Goal: Task Accomplishment & Management: Complete application form

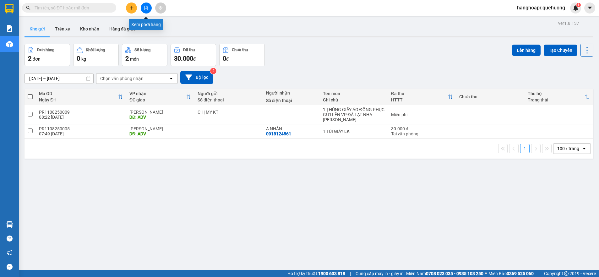
click at [144, 11] on button at bounding box center [146, 8] width 11 height 11
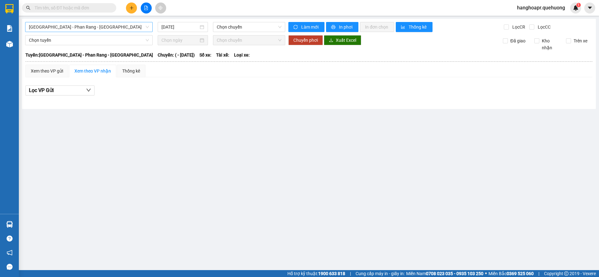
click at [99, 29] on span "Sài Gòn - Phan Rang - Ninh Sơn" at bounding box center [89, 26] width 120 height 9
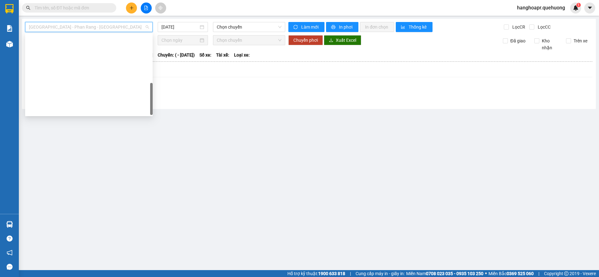
scroll to position [171, 0]
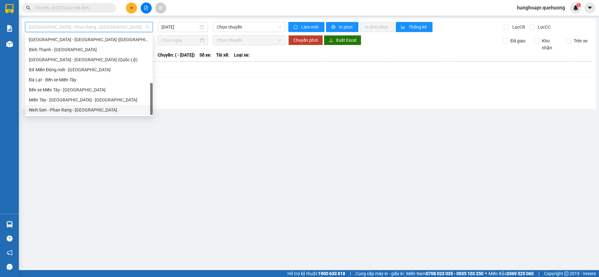
click at [87, 109] on div "Ninh Sơn - Phan Rang - Miền Tây" at bounding box center [89, 109] width 120 height 7
type input "[DATE]"
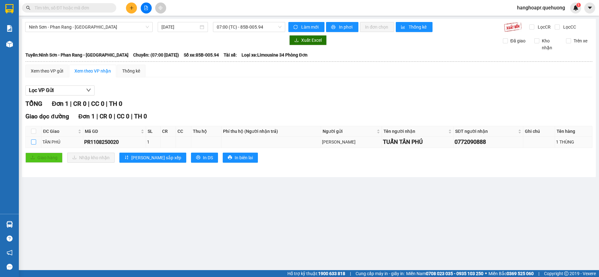
drag, startPoint x: 34, startPoint y: 142, endPoint x: 40, endPoint y: 144, distance: 6.0
click at [35, 142] on input "checkbox" at bounding box center [33, 141] width 5 height 5
checkbox input "true"
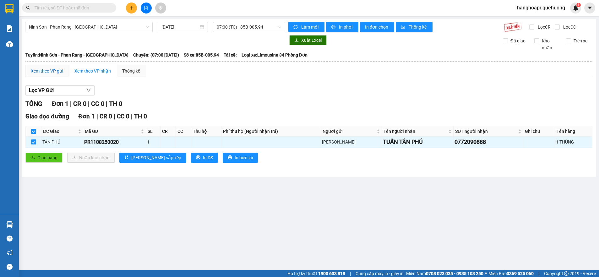
click at [49, 75] on div "Xem theo VP gửi" at bounding box center [46, 71] width 43 height 13
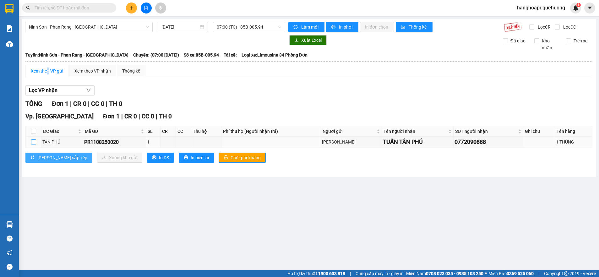
drag, startPoint x: 31, startPoint y: 143, endPoint x: 51, endPoint y: 152, distance: 22.1
click at [32, 143] on input "checkbox" at bounding box center [33, 141] width 5 height 5
checkbox input "true"
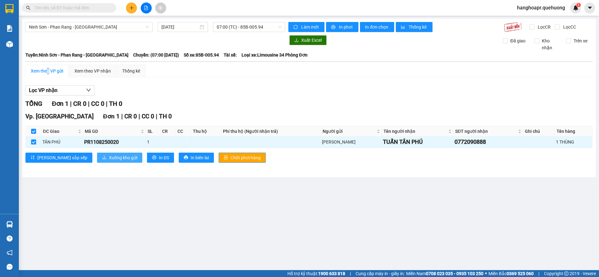
click at [109, 157] on span "Xuống kho gửi" at bounding box center [123, 157] width 28 height 7
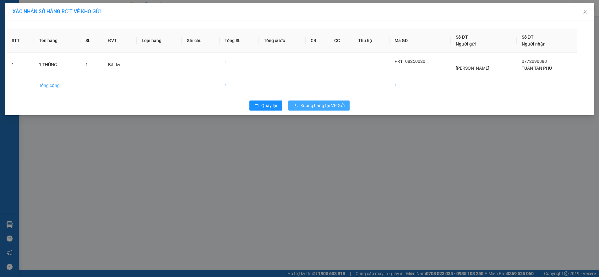
click at [322, 107] on span "Xuống hàng tại VP Gửi" at bounding box center [322, 105] width 44 height 7
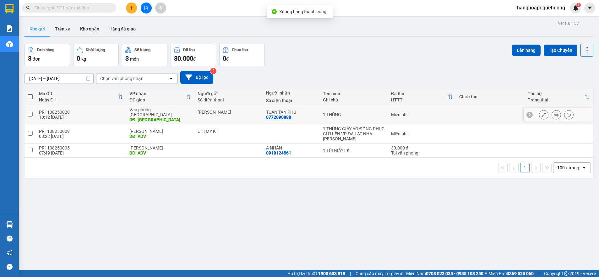
click at [29, 112] on input "checkbox" at bounding box center [30, 114] width 5 height 5
checkbox input "true"
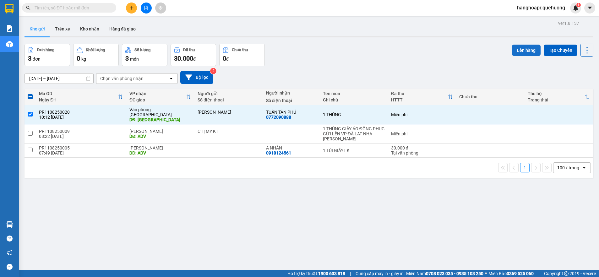
click at [530, 48] on button "Lên hàng" at bounding box center [526, 50] width 29 height 11
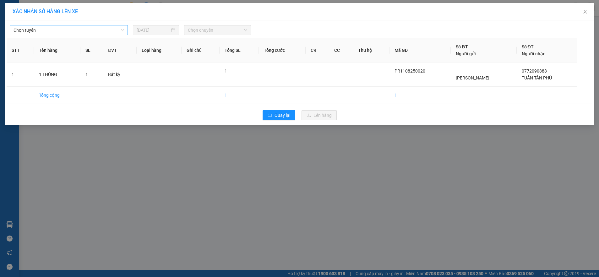
click at [81, 31] on span "Chọn tuyến" at bounding box center [69, 29] width 111 height 9
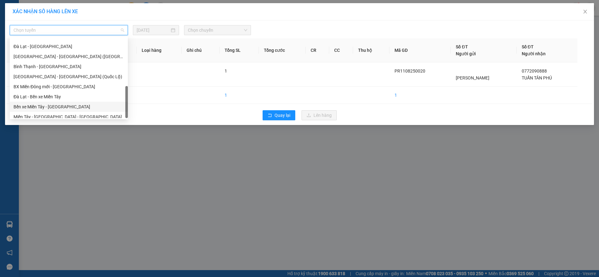
scroll to position [171, 0]
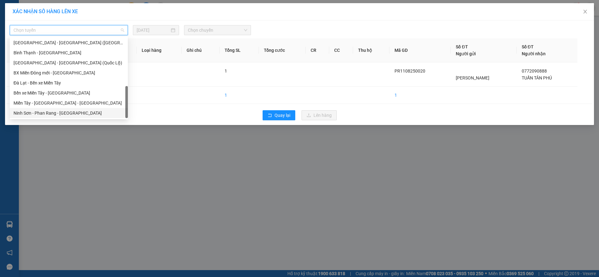
click at [77, 117] on div "Ninh Sơn - Phan Rang - Miền Tây" at bounding box center [69, 113] width 118 height 10
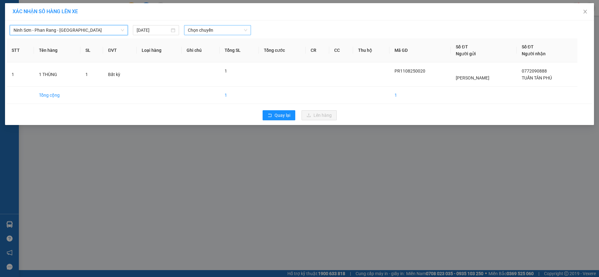
click at [214, 30] on span "Chọn chuyến" at bounding box center [217, 29] width 59 height 9
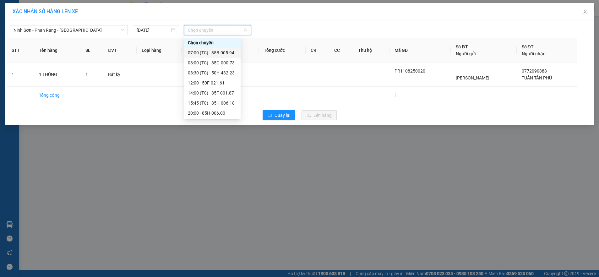
click at [225, 52] on div "07:00 (TC) - 85B-005.94" at bounding box center [212, 52] width 49 height 7
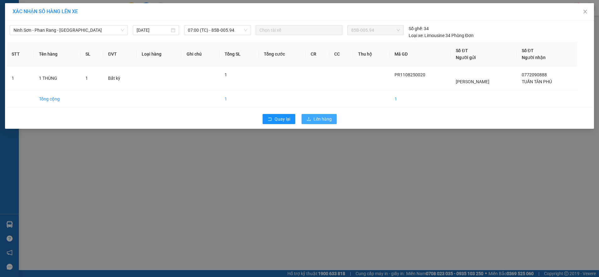
click at [318, 121] on span "Lên hàng" at bounding box center [322, 119] width 18 height 7
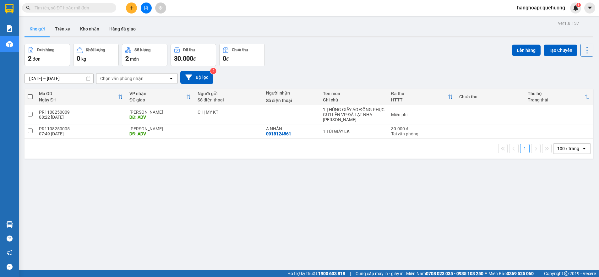
click at [103, 9] on input "text" at bounding box center [72, 7] width 74 height 7
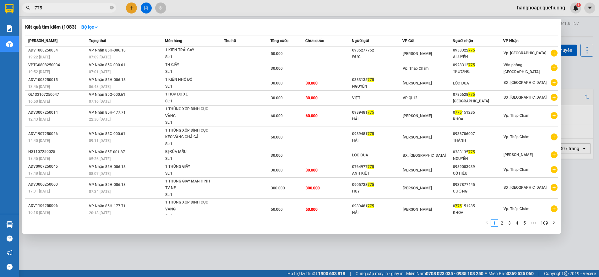
type input "775"
drag, startPoint x: 259, startPoint y: 254, endPoint x: 229, endPoint y: 255, distance: 30.8
click at [257, 254] on div at bounding box center [299, 138] width 599 height 277
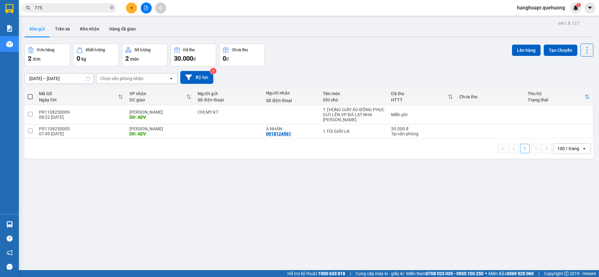
click at [146, 4] on button at bounding box center [146, 8] width 11 height 11
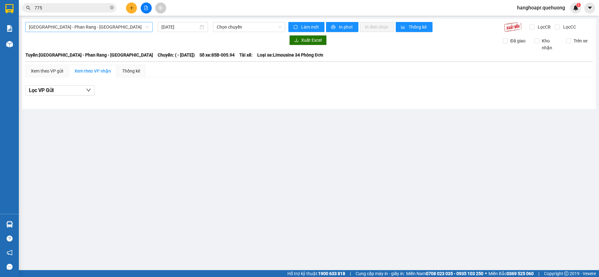
click at [123, 28] on span "Sài Gòn - Phan Rang - Ninh Sơn" at bounding box center [89, 26] width 120 height 9
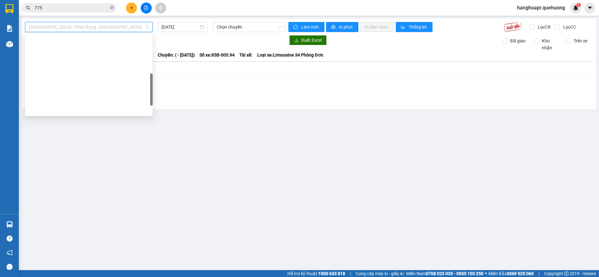
scroll to position [157, 0]
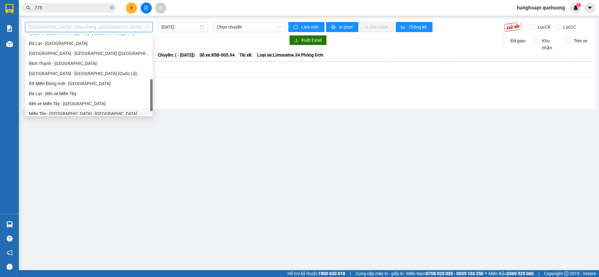
click at [106, 109] on div "Miền Tây - [GEOGRAPHIC_DATA] - [GEOGRAPHIC_DATA]" at bounding box center [88, 114] width 127 height 10
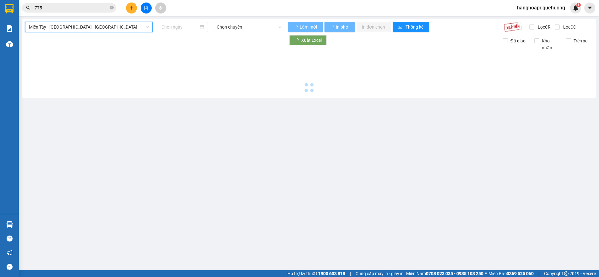
type input "[DATE]"
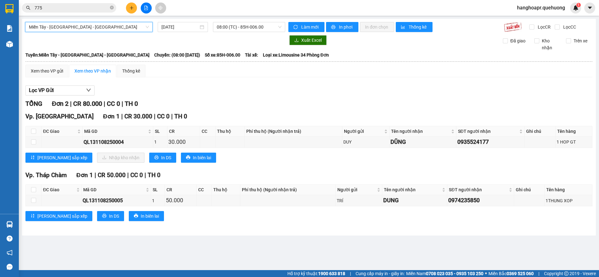
click at [105, 29] on span "Miền Tây - [GEOGRAPHIC_DATA] - [GEOGRAPHIC_DATA]" at bounding box center [89, 26] width 120 height 9
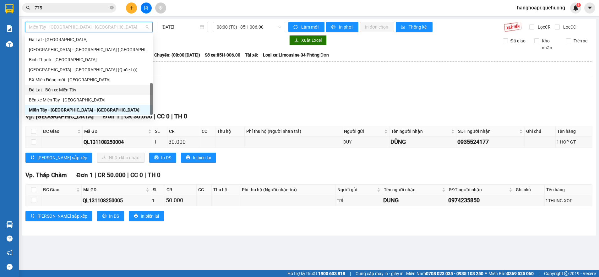
scroll to position [171, 0]
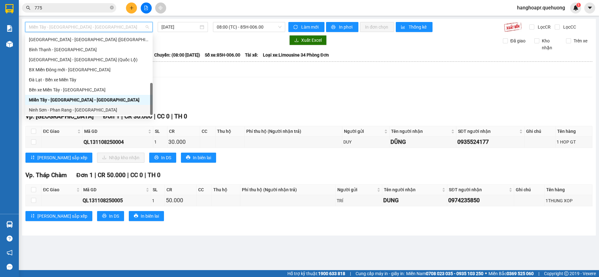
drag, startPoint x: 101, startPoint y: 110, endPoint x: 121, endPoint y: 97, distance: 24.0
click at [101, 110] on div "Ninh Sơn - Phan Rang - Miền Tây" at bounding box center [89, 109] width 120 height 7
type input "[DATE]"
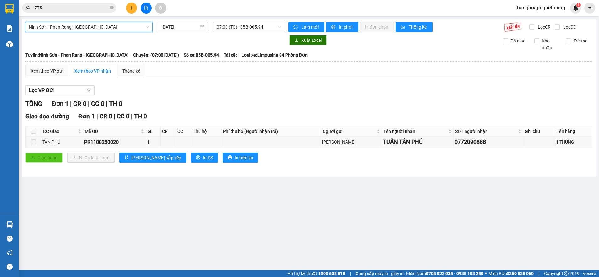
click at [248, 33] on div "Ninh Sơn - Phan Rang - Miền Tây Ninh Sơn - Phan Rang - Miền Tây 11/08/2025 07:0…" at bounding box center [309, 98] width 574 height 158
click at [131, 10] on icon "plus" at bounding box center [131, 8] width 4 height 4
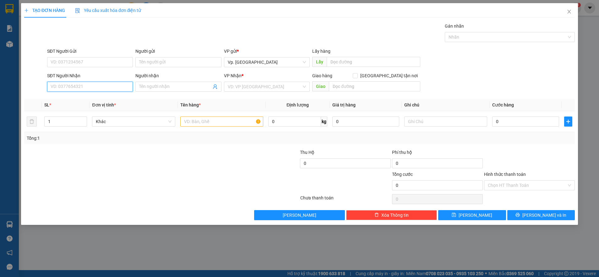
click at [70, 86] on input "SĐT Người Nhận" at bounding box center [90, 87] width 86 height 10
click at [76, 101] on div "0772090888 - TUẤN TÂN PHÚ" at bounding box center [90, 98] width 78 height 7
type input "0772090888"
type input "TUẤN TÂN PHÚ"
type input "TÂN PHÚ"
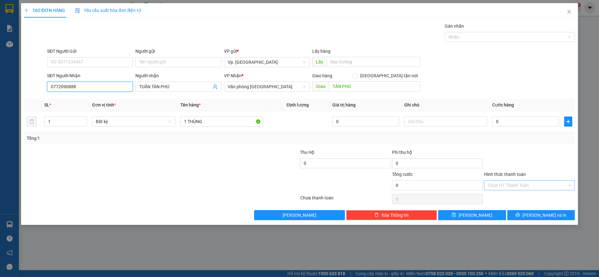
type input "0772090888"
click at [518, 187] on input "Hình thức thanh toán" at bounding box center [527, 185] width 79 height 9
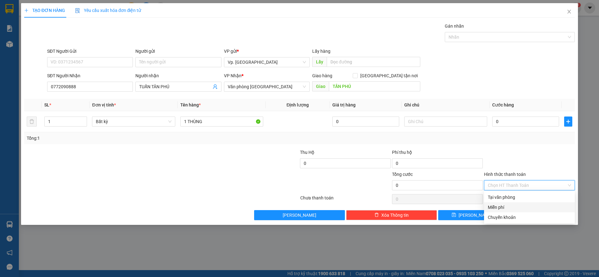
click at [512, 209] on div "Miễn phí" at bounding box center [529, 207] width 83 height 7
click at [535, 214] on button "[PERSON_NAME] và In" at bounding box center [541, 215] width 68 height 10
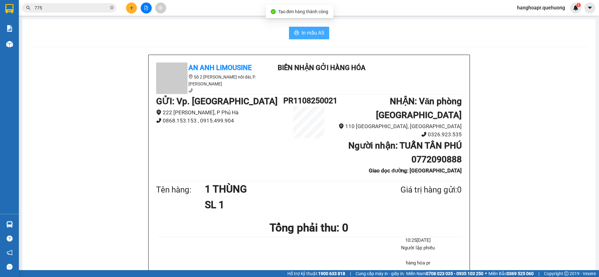
drag, startPoint x: 313, startPoint y: 29, endPoint x: 358, endPoint y: 22, distance: 45.7
click at [313, 29] on button "In mẫu A5" at bounding box center [309, 33] width 40 height 13
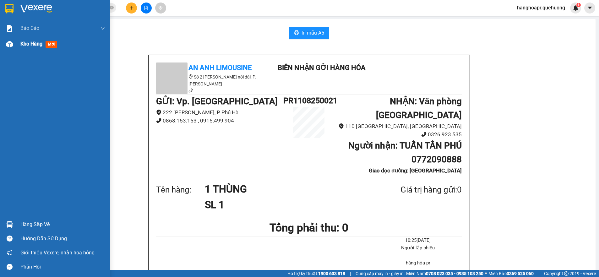
drag, startPoint x: 20, startPoint y: 45, endPoint x: 16, endPoint y: 49, distance: 6.0
click at [20, 45] on span "Kho hàng" at bounding box center [31, 44] width 22 height 6
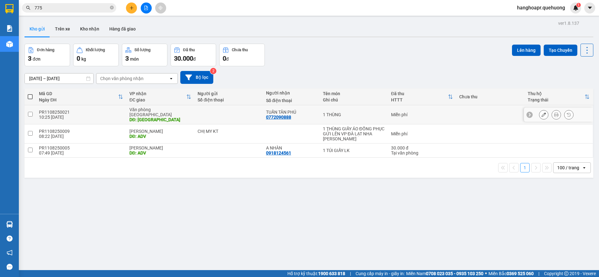
click at [30, 112] on input "checkbox" at bounding box center [30, 114] width 5 height 5
checkbox input "true"
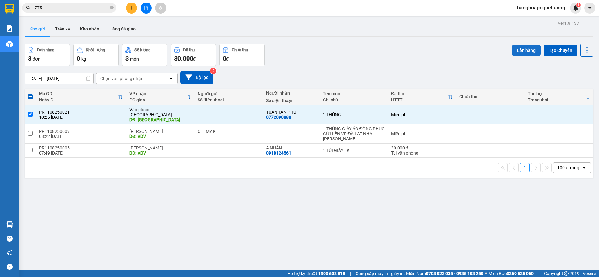
drag, startPoint x: 533, startPoint y: 46, endPoint x: 526, endPoint y: 48, distance: 7.2
click at [529, 47] on button "Lên hàng" at bounding box center [526, 50] width 29 height 11
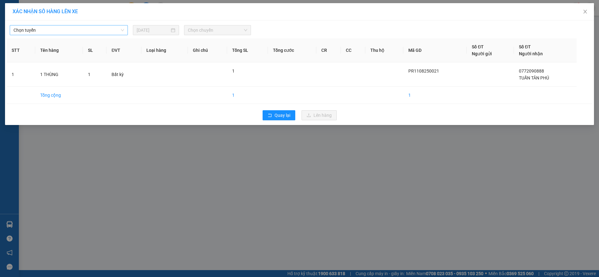
click at [88, 28] on span "Chọn tuyến" at bounding box center [69, 29] width 111 height 9
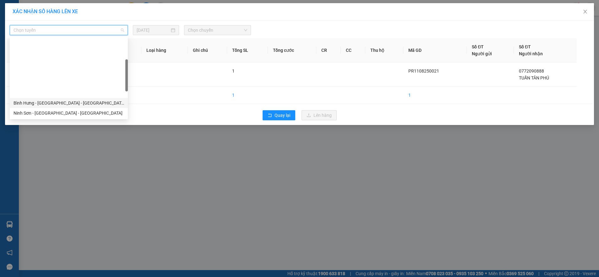
scroll to position [171, 0]
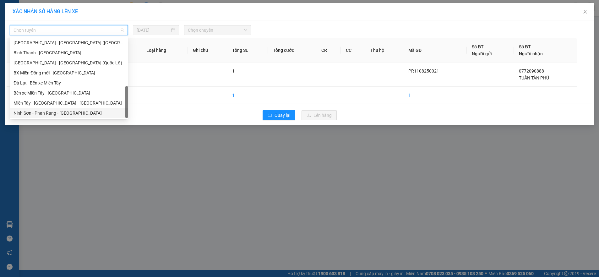
click at [75, 113] on div "Ninh Sơn - Phan Rang - Miền Tây" at bounding box center [69, 113] width 111 height 7
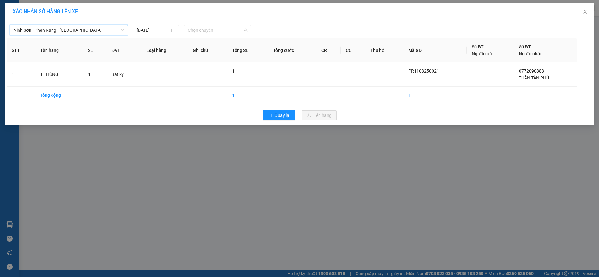
drag, startPoint x: 206, startPoint y: 32, endPoint x: 224, endPoint y: 53, distance: 28.5
click at [211, 32] on span "Chọn chuyến" at bounding box center [217, 29] width 59 height 9
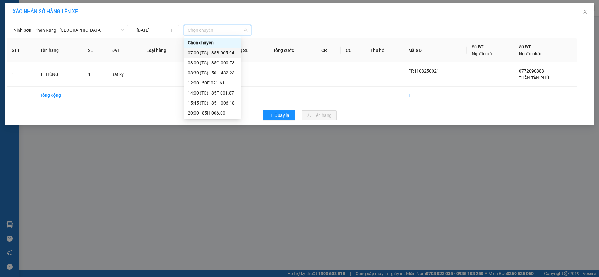
click at [224, 52] on div "07:00 (TC) - 85B-005.94" at bounding box center [212, 52] width 49 height 7
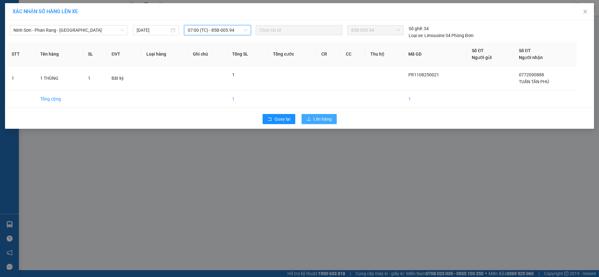
click at [328, 119] on span "Lên hàng" at bounding box center [322, 119] width 18 height 7
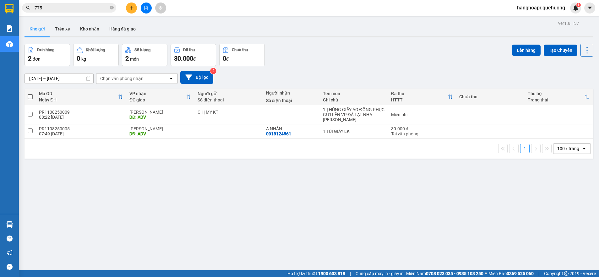
click at [132, 7] on icon "plus" at bounding box center [131, 7] width 0 height 3
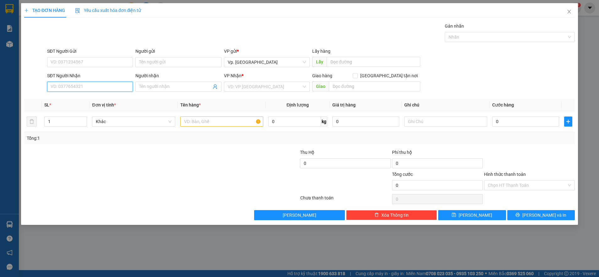
click at [67, 85] on input "SĐT Người Nhận" at bounding box center [90, 87] width 86 height 10
click at [72, 100] on div "0902301902 - CHÁY" at bounding box center [90, 98] width 78 height 7
type input "0902301902"
type input "CHÁY"
type input "ĐÔNG HẢI"
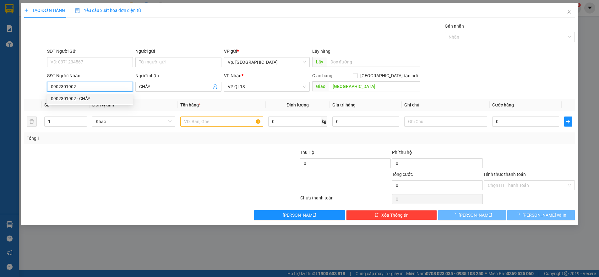
type input "30.000"
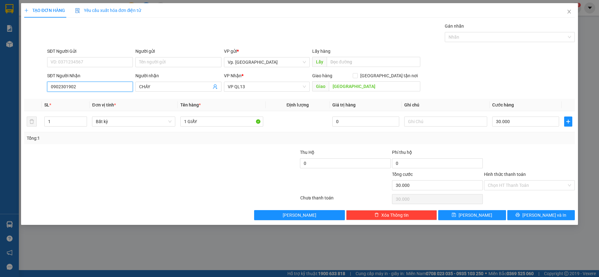
type input "0902301902"
click at [357, 91] on div "Giao ĐÔNG HẢI" at bounding box center [366, 87] width 108 height 10
click at [357, 87] on input "ĐÔNG HẢI" at bounding box center [374, 86] width 91 height 10
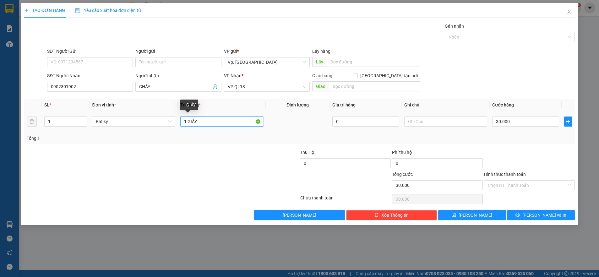
click at [187, 120] on input "1 GIẤY" at bounding box center [221, 121] width 83 height 10
click at [186, 119] on input "1THÙNG GIẤY" at bounding box center [221, 121] width 83 height 10
type input "1 THÙNG GIẤY"
click at [514, 120] on input "30.000" at bounding box center [525, 121] width 67 height 10
type input "0"
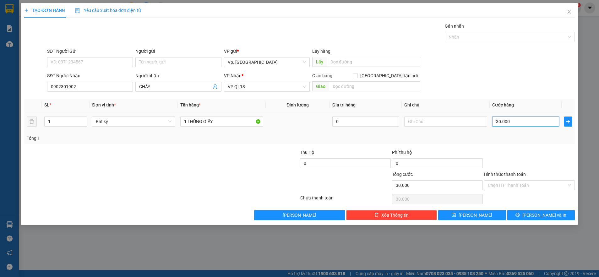
type input "0"
type input "4"
type input "04"
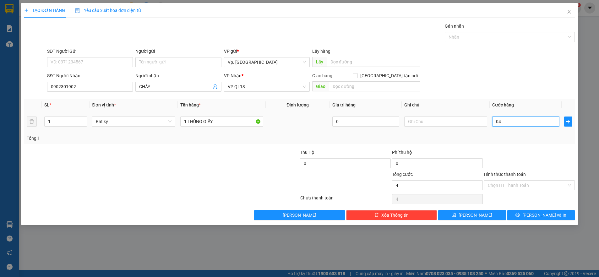
type input "40"
type input "040"
type input "40.000"
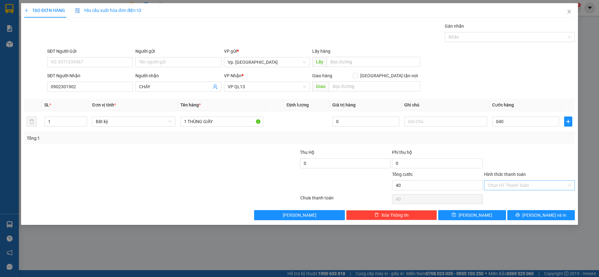
type input "40.000"
drag, startPoint x: 518, startPoint y: 186, endPoint x: 515, endPoint y: 201, distance: 15.2
click at [518, 187] on input "Hình thức thanh toán" at bounding box center [527, 185] width 79 height 9
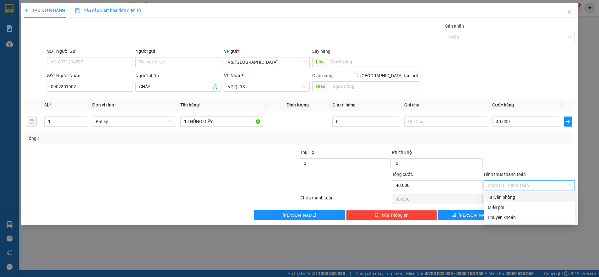
click at [515, 201] on div "Tại văn phòng" at bounding box center [529, 197] width 91 height 10
type input "0"
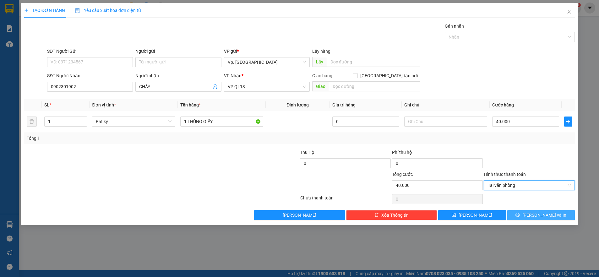
click at [520, 215] on icon "printer" at bounding box center [517, 215] width 4 height 4
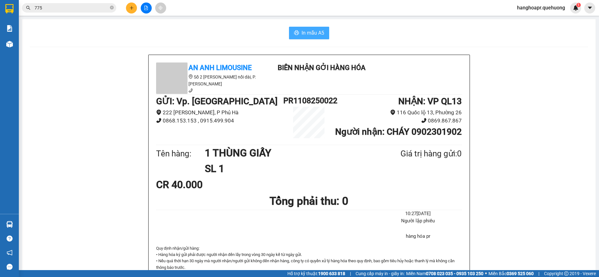
click at [312, 31] on span "In mẫu A5" at bounding box center [312, 33] width 23 height 8
click at [109, 8] on span "775" at bounding box center [69, 7] width 94 height 9
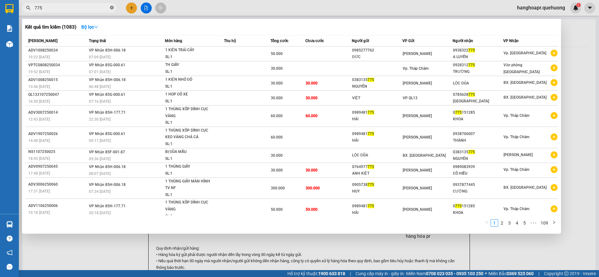
click at [111, 9] on icon "close-circle" at bounding box center [112, 8] width 4 height 4
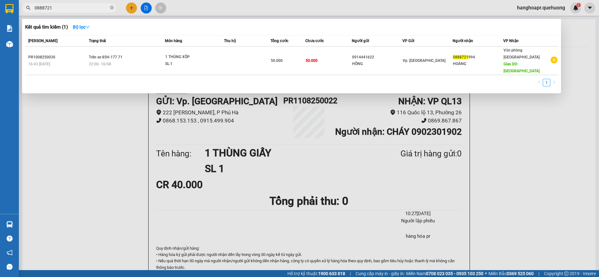
type input "0888721"
click at [131, 8] on div at bounding box center [299, 138] width 599 height 277
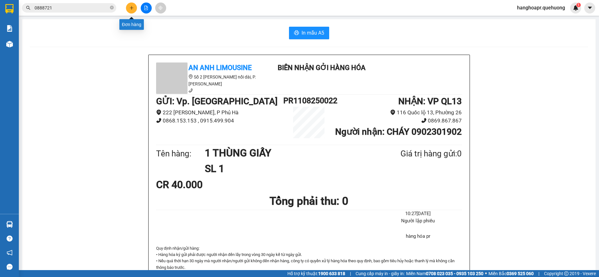
click at [132, 8] on icon "plus" at bounding box center [131, 7] width 0 height 3
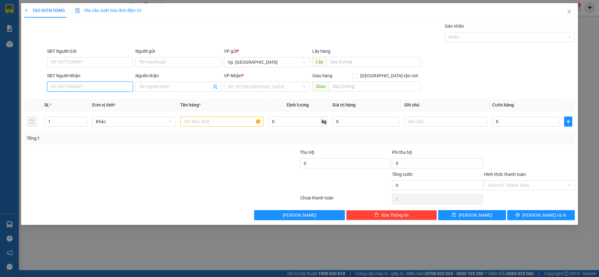
click at [114, 85] on input "SĐT Người Nhận" at bounding box center [90, 87] width 86 height 10
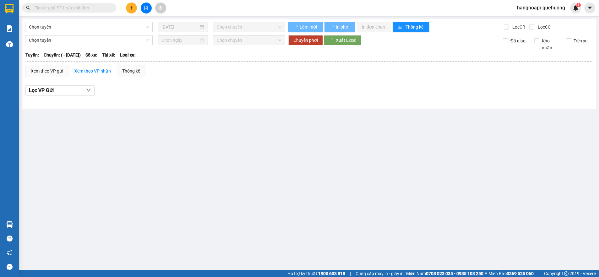
click at [92, 8] on input "text" at bounding box center [72, 7] width 74 height 7
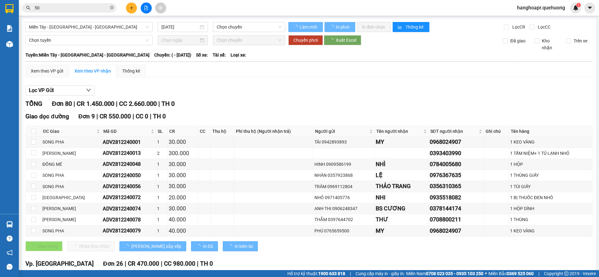
type input "503"
type input "[DATE]"
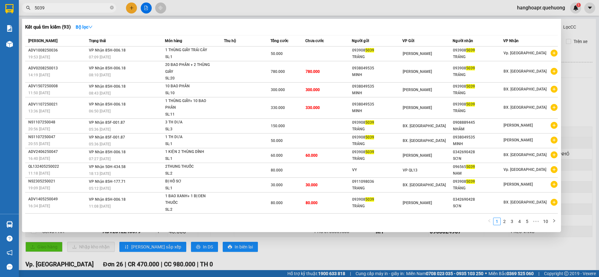
type input "5039"
click at [127, 8] on div at bounding box center [299, 138] width 599 height 277
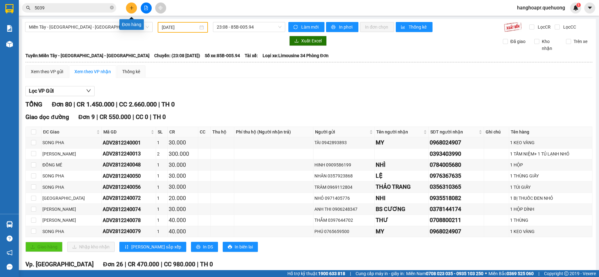
click at [129, 8] on icon "plus" at bounding box center [131, 8] width 4 height 4
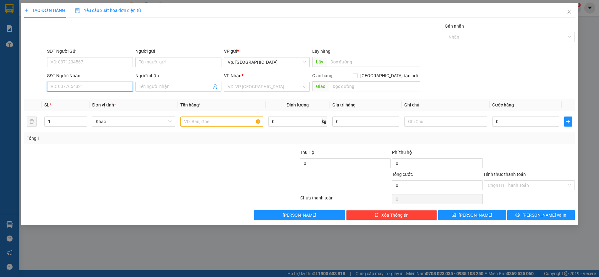
click at [96, 85] on input "SĐT Người Nhận" at bounding box center [90, 87] width 86 height 10
click at [235, 87] on input "search" at bounding box center [265, 86] width 74 height 9
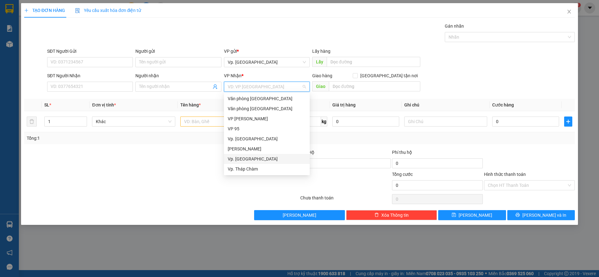
scroll to position [50, 0]
click at [241, 138] on div "VP QL13" at bounding box center [267, 138] width 78 height 7
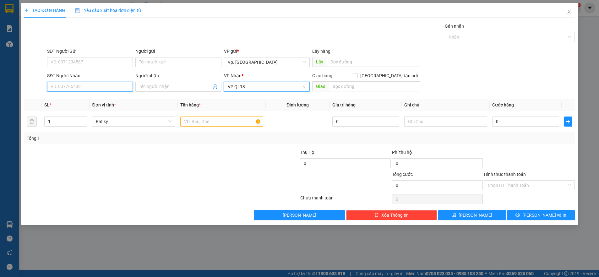
click at [107, 85] on input "SĐT Người Nhận" at bounding box center [90, 87] width 86 height 10
type input "0399021518"
click at [89, 97] on div "0399021518 - [GEOGRAPHIC_DATA]" at bounding box center [90, 98] width 78 height 7
type input "NHÃ YÊN"
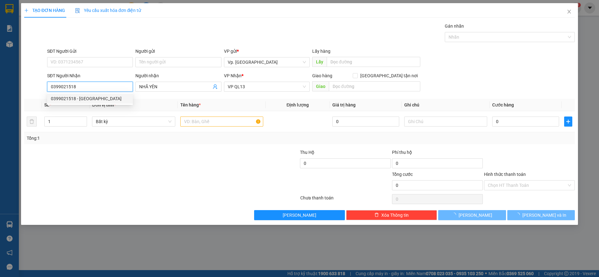
type input "30.000"
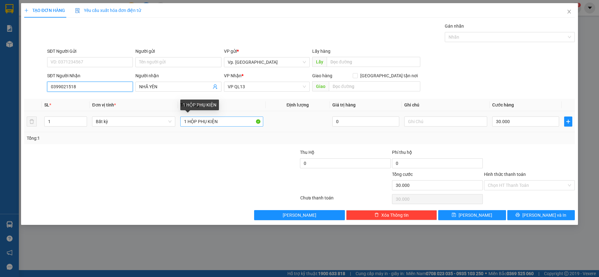
type input "0399021518"
drag, startPoint x: 227, startPoint y: 122, endPoint x: 170, endPoint y: 130, distance: 56.7
click at [170, 130] on tr "1 Bất kỳ 1 HỘP PHỤ KIỆN 0 30.000" at bounding box center [299, 121] width 551 height 21
type input "1 VALI"
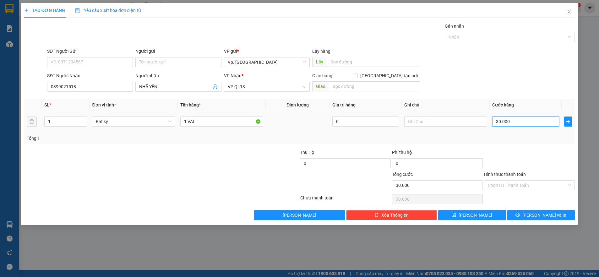
click at [518, 123] on input "30.000" at bounding box center [525, 121] width 67 height 10
click at [349, 88] on input "text" at bounding box center [374, 86] width 91 height 10
click at [537, 121] on input "30.000" at bounding box center [525, 121] width 67 height 10
click at [521, 184] on input "Hình thức thanh toán" at bounding box center [527, 185] width 79 height 9
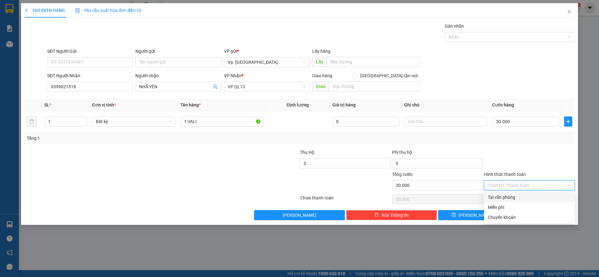
click at [502, 196] on div "Tại văn phòng" at bounding box center [529, 197] width 83 height 7
type input "0"
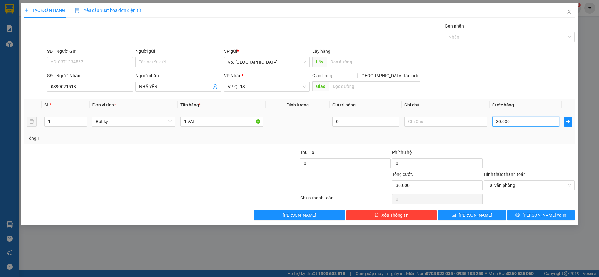
click at [521, 123] on input "30.000" at bounding box center [525, 121] width 67 height 10
type input "0"
type input "5"
type input "05"
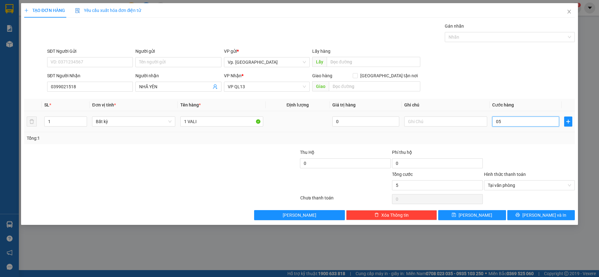
type input "50"
type input "050"
type input "5"
type input "05"
type input "0"
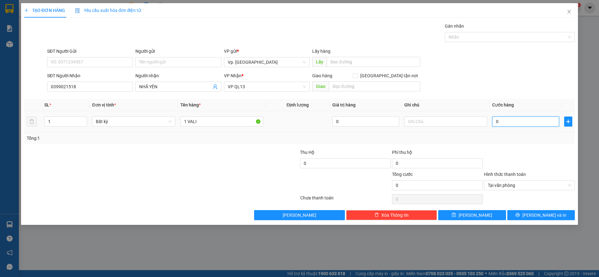
click at [498, 119] on input "0" at bounding box center [525, 121] width 67 height 10
drag, startPoint x: 494, startPoint y: 123, endPoint x: 500, endPoint y: 119, distance: 8.4
click at [500, 119] on input "0" at bounding box center [525, 121] width 67 height 10
type input "0"
type input "5"
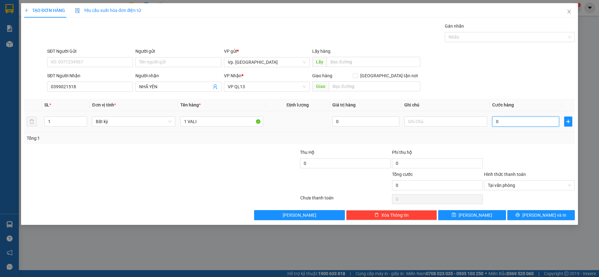
type input "05"
type input "50"
type input "050"
type input "50.000"
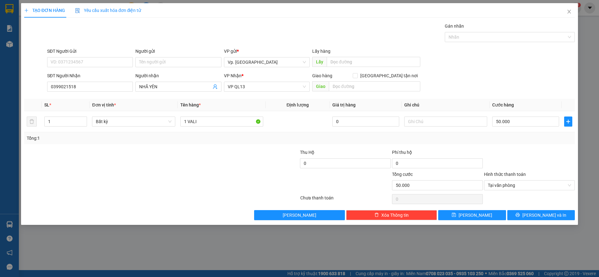
click at [493, 137] on div "Tổng: 1" at bounding box center [300, 138] width 546 height 7
click at [425, 122] on input "text" at bounding box center [445, 121] width 83 height 10
click at [465, 90] on div "SĐT Người Nhận 0399021518 Người nhận NHÃ YÊN VP Nhận * VP QL13 Giao hàng Giao t…" at bounding box center [311, 83] width 530 height 22
click at [348, 87] on input "text" at bounding box center [374, 86] width 91 height 10
type input "QL13"
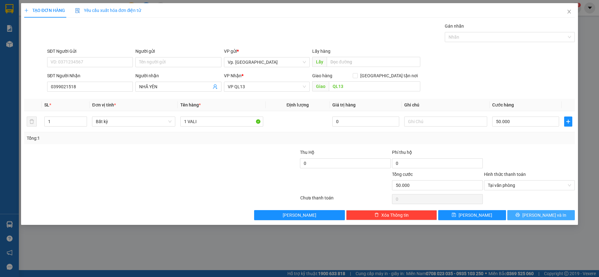
click at [534, 210] on button "[PERSON_NAME] và In" at bounding box center [541, 215] width 68 height 10
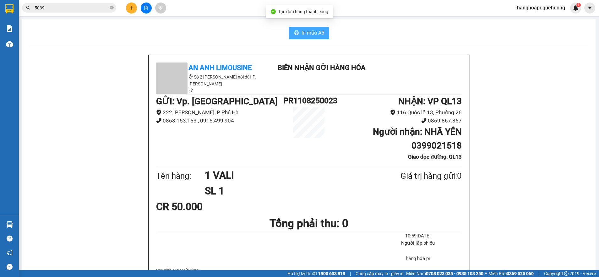
click at [312, 33] on span "In mẫu A5" at bounding box center [312, 33] width 23 height 8
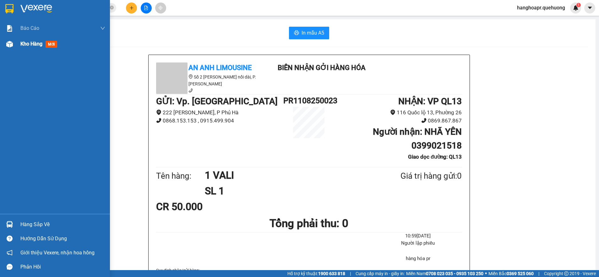
click at [38, 45] on span "Kho hàng" at bounding box center [31, 44] width 22 height 6
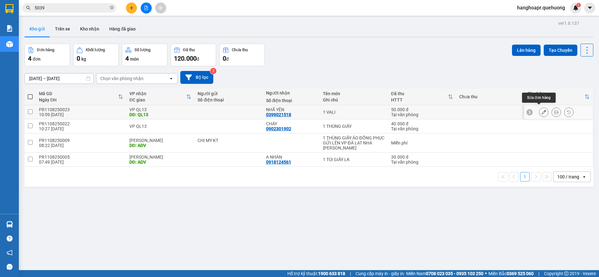
click at [541, 110] on icon at bounding box center [543, 112] width 4 height 4
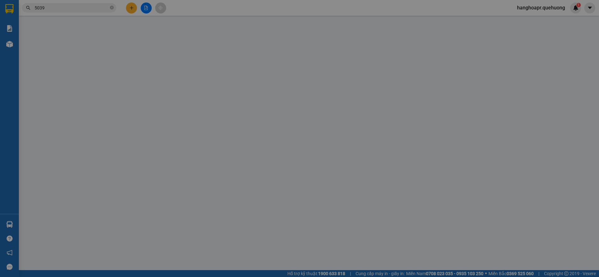
type input "0399021518"
type input "NHÃ YÊN"
type input "QL13"
type input "50.000"
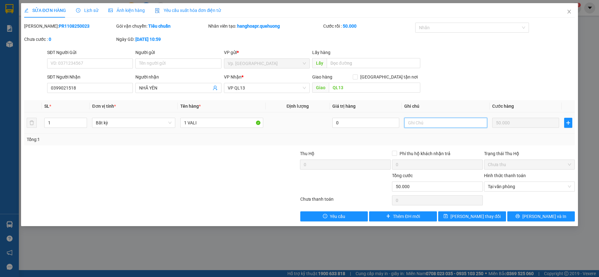
click at [442, 120] on input "text" at bounding box center [445, 123] width 83 height 10
type input "XE TRƯA CHỞ"
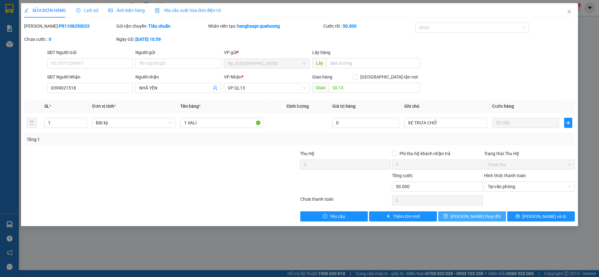
click at [489, 212] on button "[PERSON_NAME] thay đổi" at bounding box center [472, 216] width 68 height 10
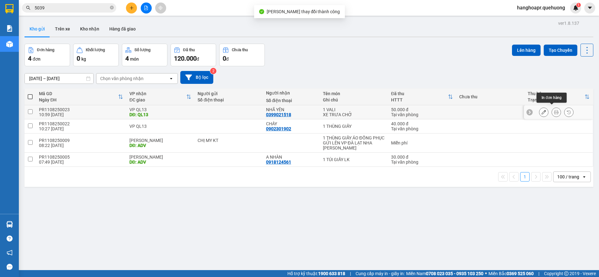
click at [552, 108] on button at bounding box center [556, 112] width 9 height 11
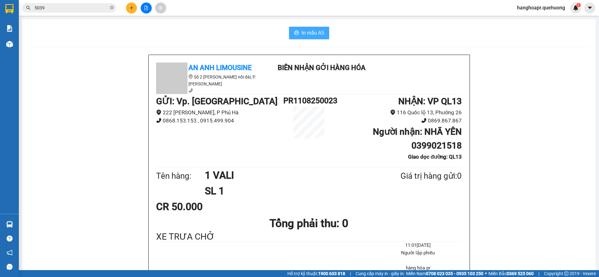
click at [324, 29] on button "In mẫu A5" at bounding box center [309, 33] width 40 height 13
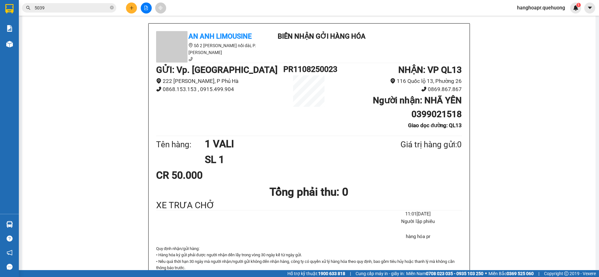
click at [134, 6] on button at bounding box center [131, 8] width 11 height 11
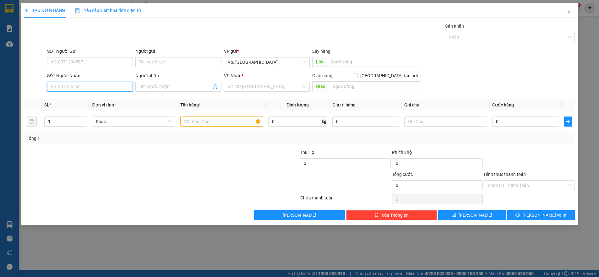
click at [105, 87] on input "SĐT Người Nhận" at bounding box center [90, 87] width 86 height 10
click at [89, 88] on input "0907977474" at bounding box center [90, 87] width 86 height 10
click at [85, 86] on input "090797747" at bounding box center [90, 87] width 86 height 10
type input "0907977474"
click at [158, 84] on input "Người nhận" at bounding box center [175, 86] width 72 height 7
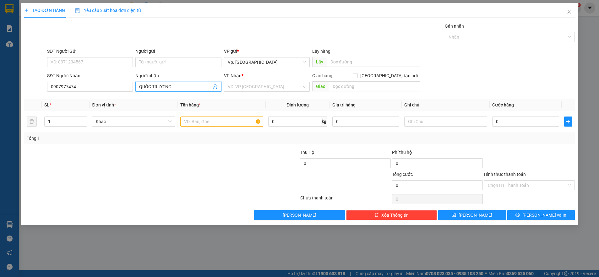
type input "QUỐC TRƯỜNG"
click at [251, 146] on div "Transit Pickup Surcharge Ids Transit Deliver Surcharge Ids Transit Deliver Surc…" at bounding box center [299, 121] width 551 height 197
click at [223, 122] on input "text" at bounding box center [221, 121] width 83 height 10
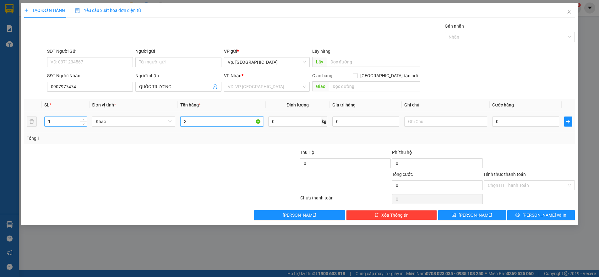
type input "3"
click at [68, 120] on input "1" at bounding box center [66, 121] width 42 height 9
type input "3"
drag, startPoint x: 197, startPoint y: 114, endPoint x: 198, endPoint y: 119, distance: 4.8
click at [197, 115] on td "3" at bounding box center [222, 121] width 88 height 21
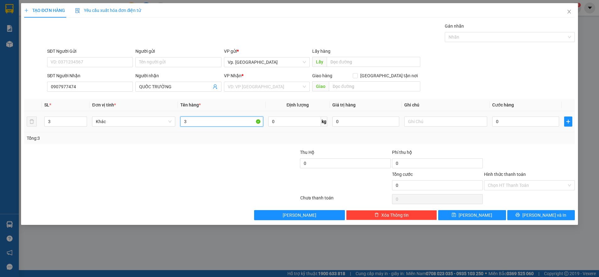
click at [198, 119] on input "3" at bounding box center [221, 121] width 83 height 10
type input "3 THÙNG NHO"
click at [279, 133] on div "Tổng: 3" at bounding box center [299, 138] width 551 height 12
click at [506, 120] on input "0" at bounding box center [525, 121] width 67 height 10
type input "1"
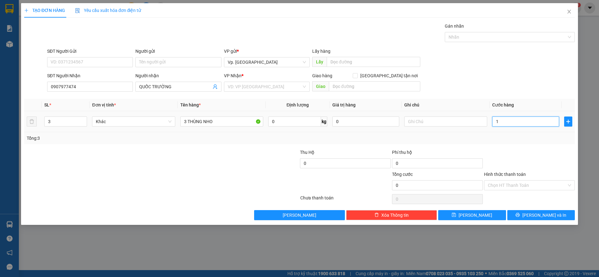
type input "1"
type input "10"
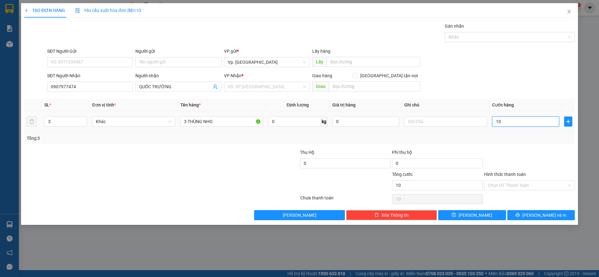
type input "100"
type input "100.000"
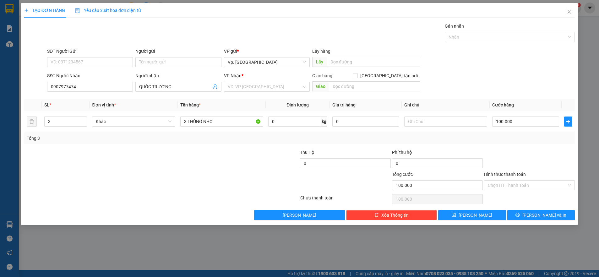
click at [510, 136] on div "Tổng: 3" at bounding box center [300, 138] width 546 height 7
click at [499, 187] on input "Hình thức thanh toán" at bounding box center [527, 185] width 79 height 9
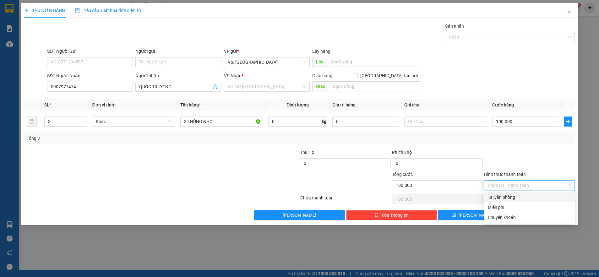
click at [506, 197] on div "Tại văn phòng" at bounding box center [529, 197] width 83 height 7
type input "0"
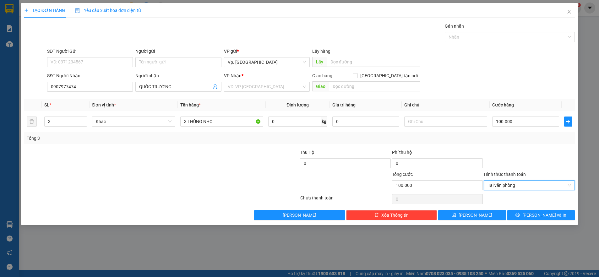
click at [245, 145] on div "Transit Pickup Surcharge Ids Transit Deliver Surcharge Ids Transit Deliver Surc…" at bounding box center [299, 121] width 551 height 197
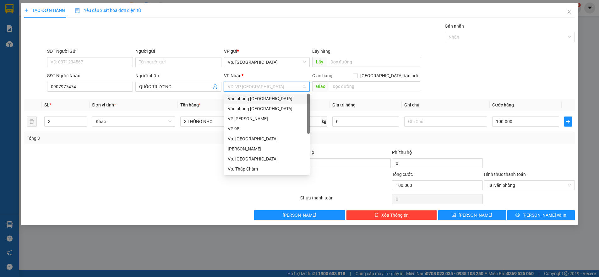
click at [251, 87] on input "search" at bounding box center [265, 86] width 74 height 9
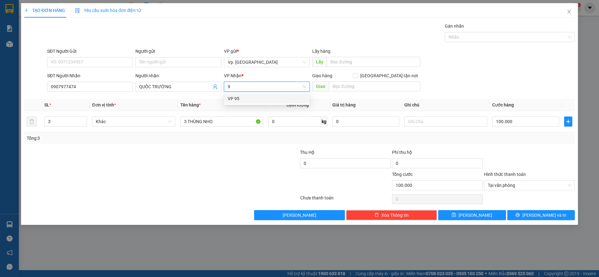
type input "95"
click at [247, 98] on div "VP 95" at bounding box center [267, 98] width 78 height 7
click at [352, 91] on div "Giao hàng [GEOGRAPHIC_DATA] tận nơi [GEOGRAPHIC_DATA]" at bounding box center [366, 83] width 108 height 22
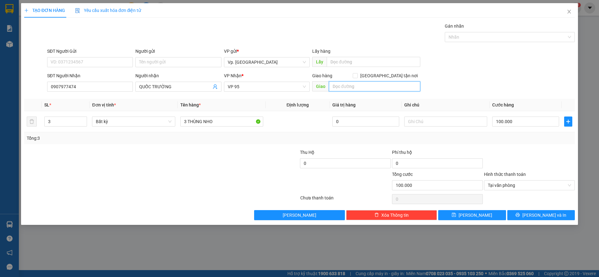
click at [353, 84] on input "text" at bounding box center [374, 86] width 91 height 10
click at [280, 147] on div "Transit Pickup Surcharge Ids Transit Deliver Surcharge Ids Transit Deliver Surc…" at bounding box center [299, 121] width 551 height 197
click at [425, 122] on input "text" at bounding box center [445, 121] width 83 height 10
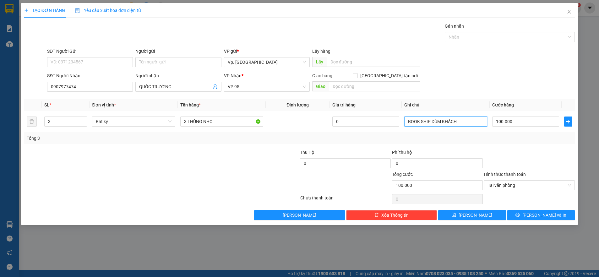
type input "BOOK SHIP DÙM KHÁCH"
click at [422, 133] on div "Tổng: 3" at bounding box center [299, 138] width 551 height 12
click at [95, 86] on input "0907977474" at bounding box center [90, 87] width 86 height 10
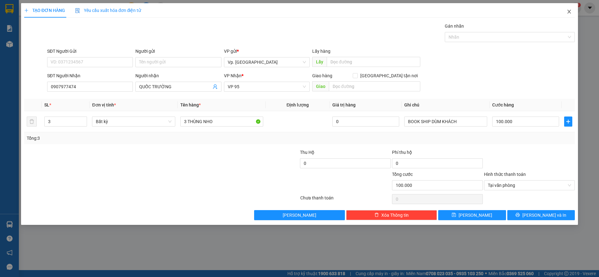
click at [568, 12] on icon "close" at bounding box center [568, 11] width 5 height 5
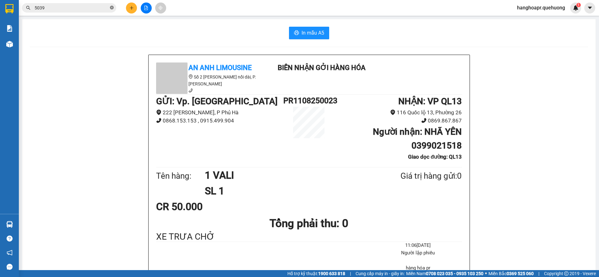
click at [112, 8] on icon "close-circle" at bounding box center [112, 8] width 4 height 4
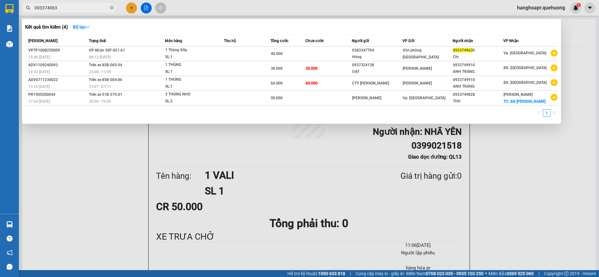
type input "0933749630"
